Goal: Find specific page/section

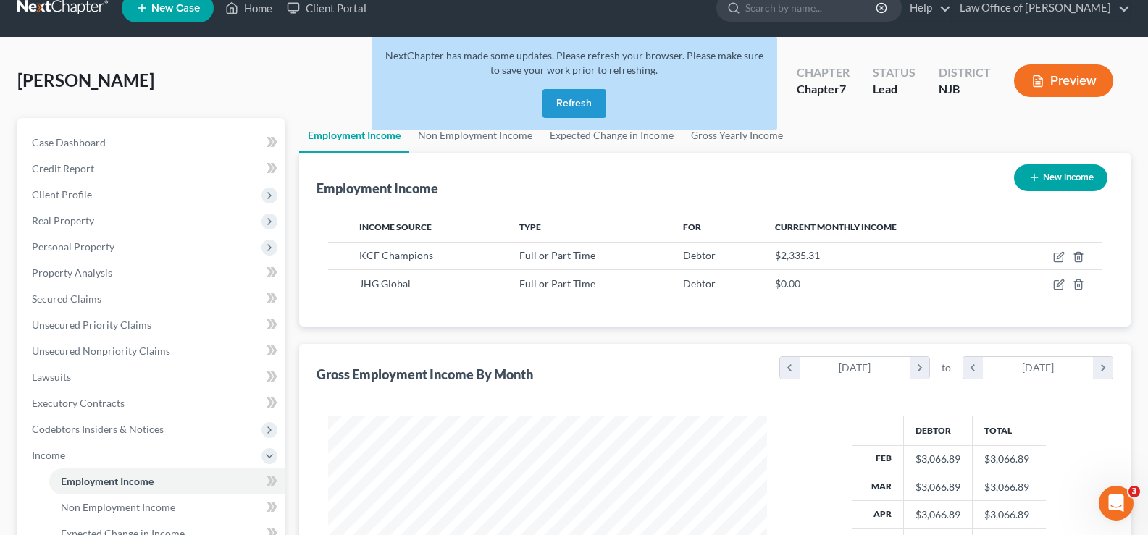
scroll to position [260, 468]
click at [556, 101] on button "Refresh" at bounding box center [575, 103] width 64 height 29
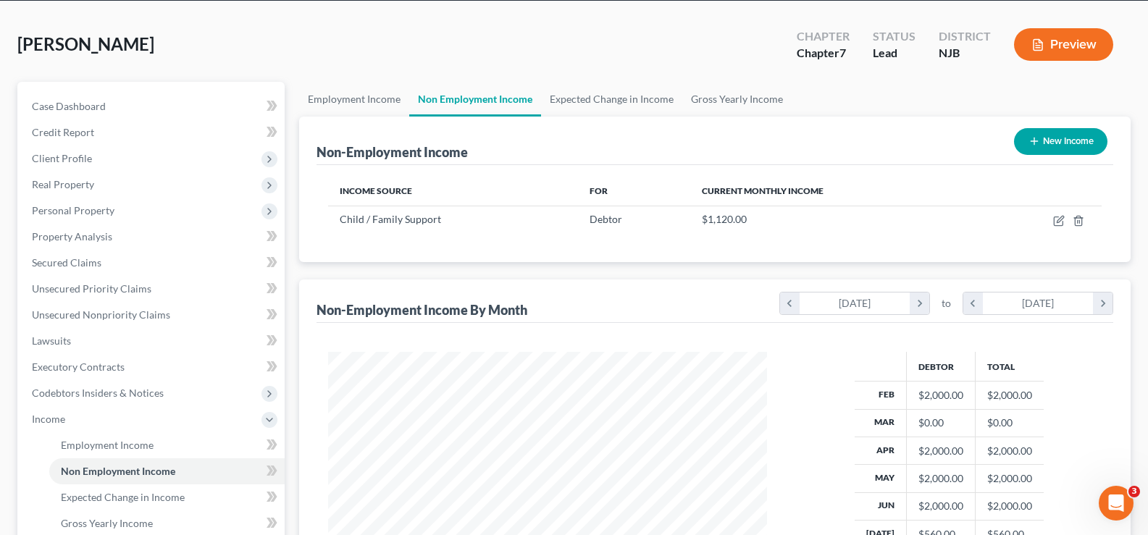
scroll to position [260, 468]
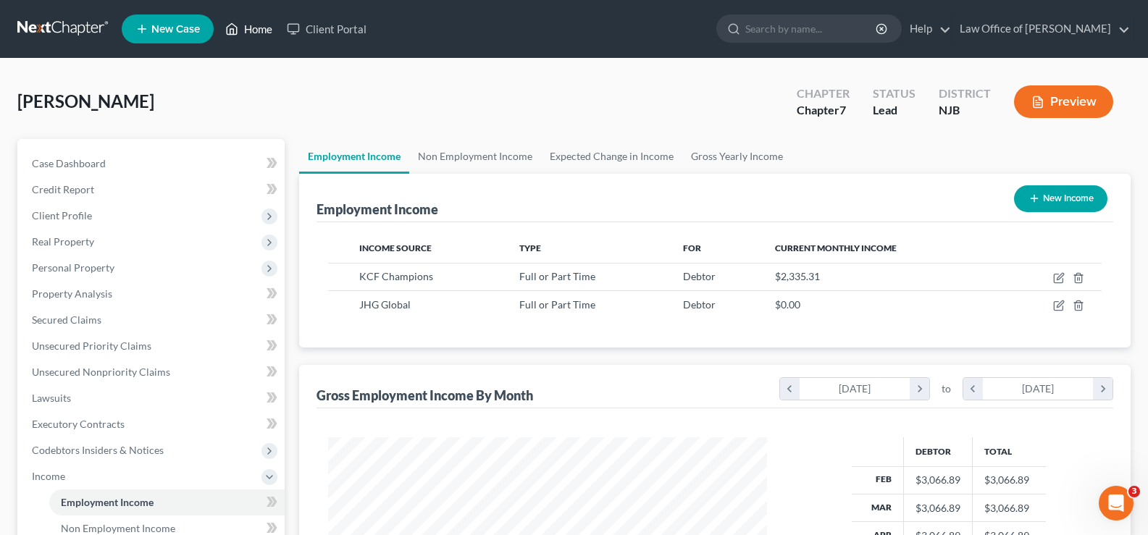
click at [259, 25] on link "Home" at bounding box center [249, 29] width 62 height 26
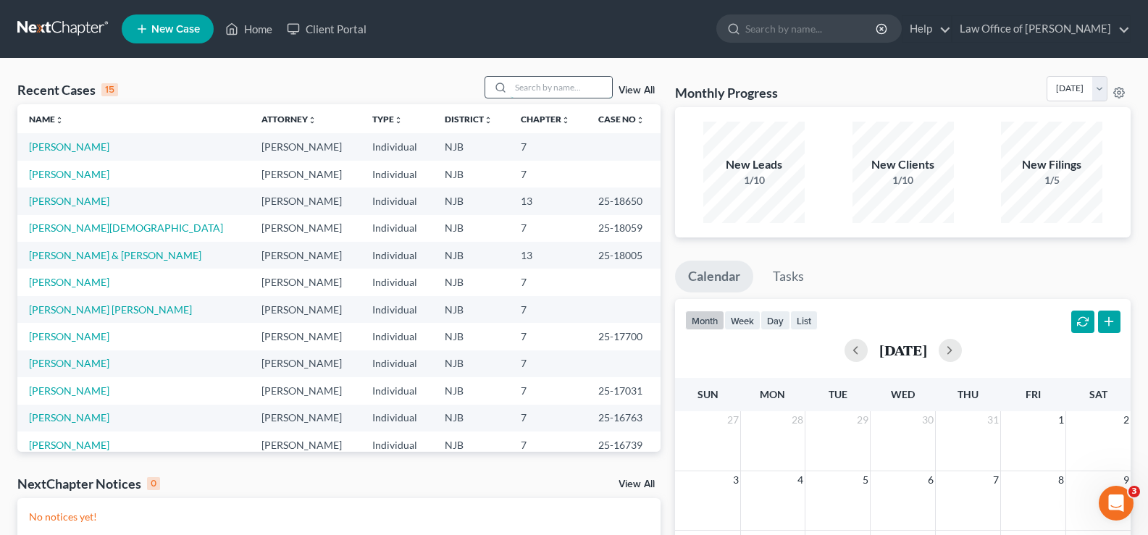
click at [547, 89] on input "search" at bounding box center [561, 87] width 101 height 21
type input "dawud saleem"
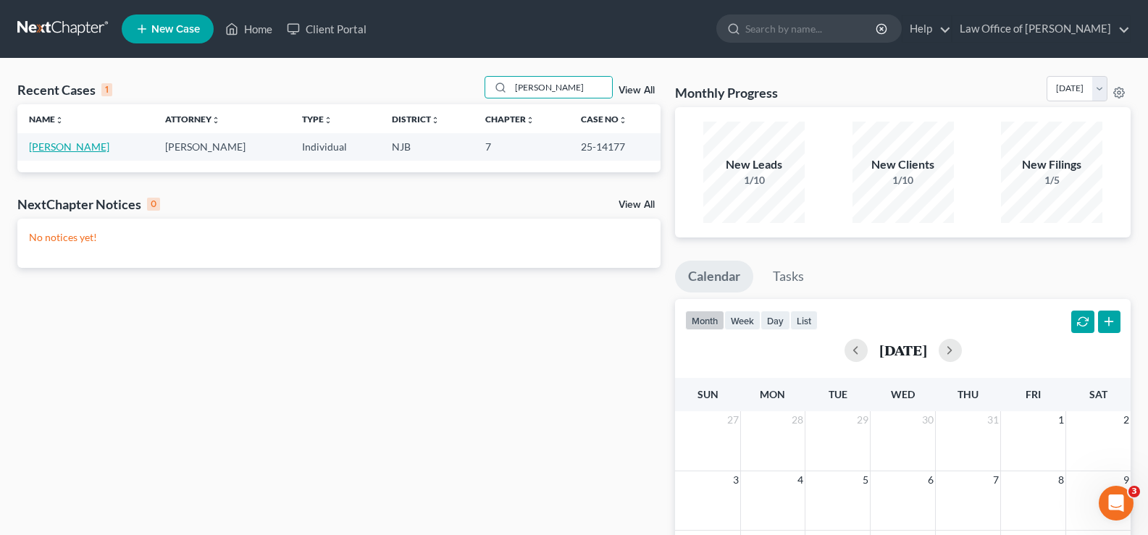
click at [70, 143] on link "Saleem, Dawud" at bounding box center [69, 147] width 80 height 12
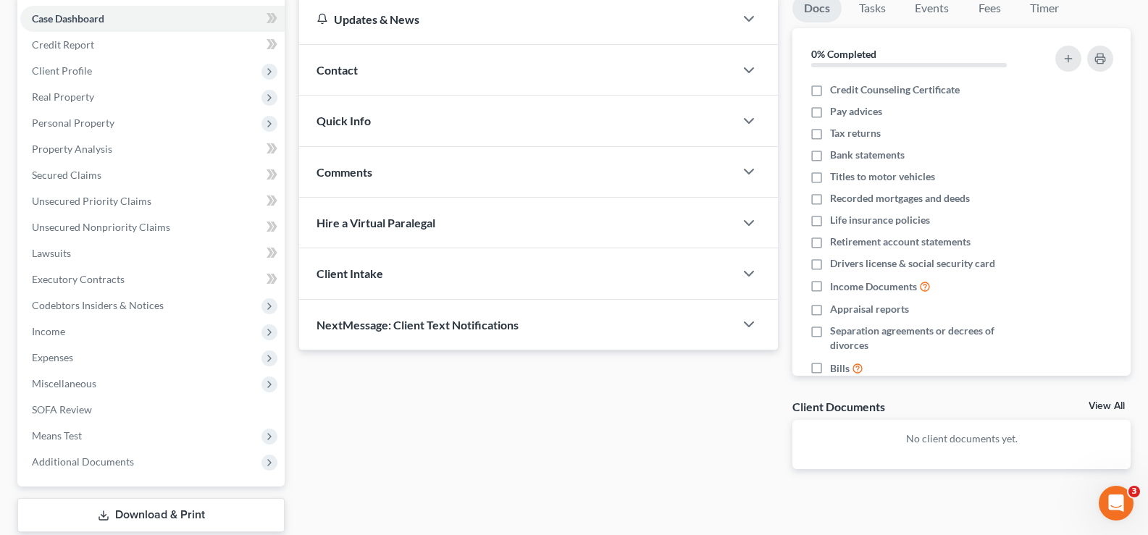
scroll to position [235, 0]
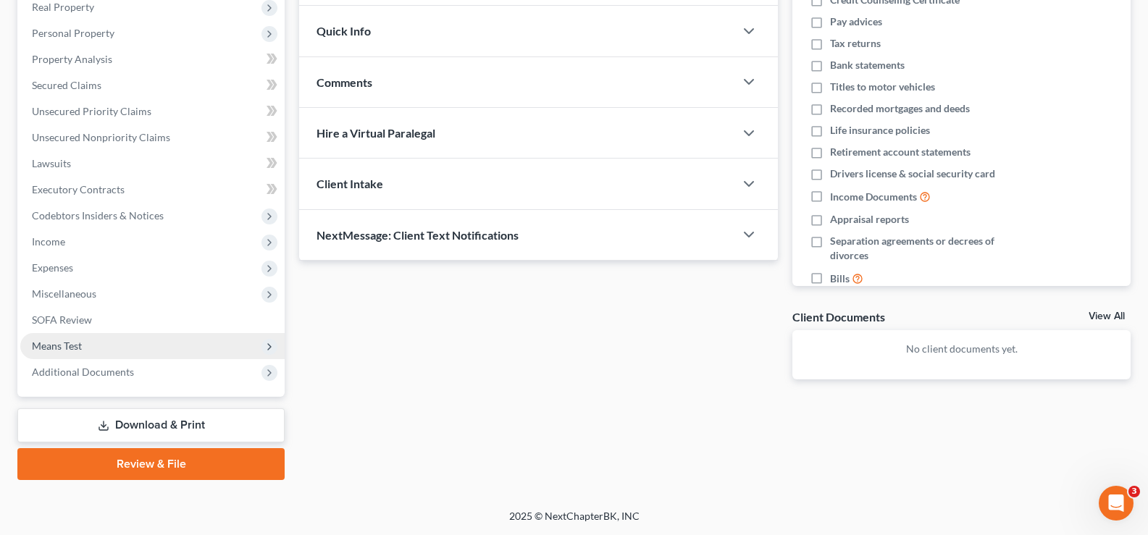
click at [84, 217] on span "Means Test" at bounding box center [152, 346] width 264 height 26
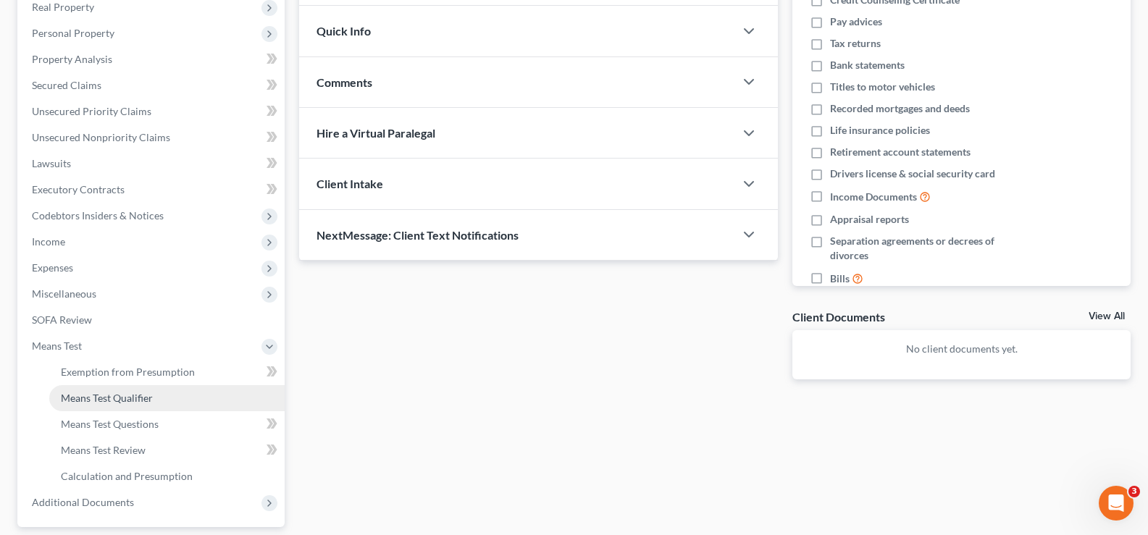
click at [104, 217] on span "Means Test Qualifier" at bounding box center [107, 398] width 92 height 12
